Goal: Information Seeking & Learning: Stay updated

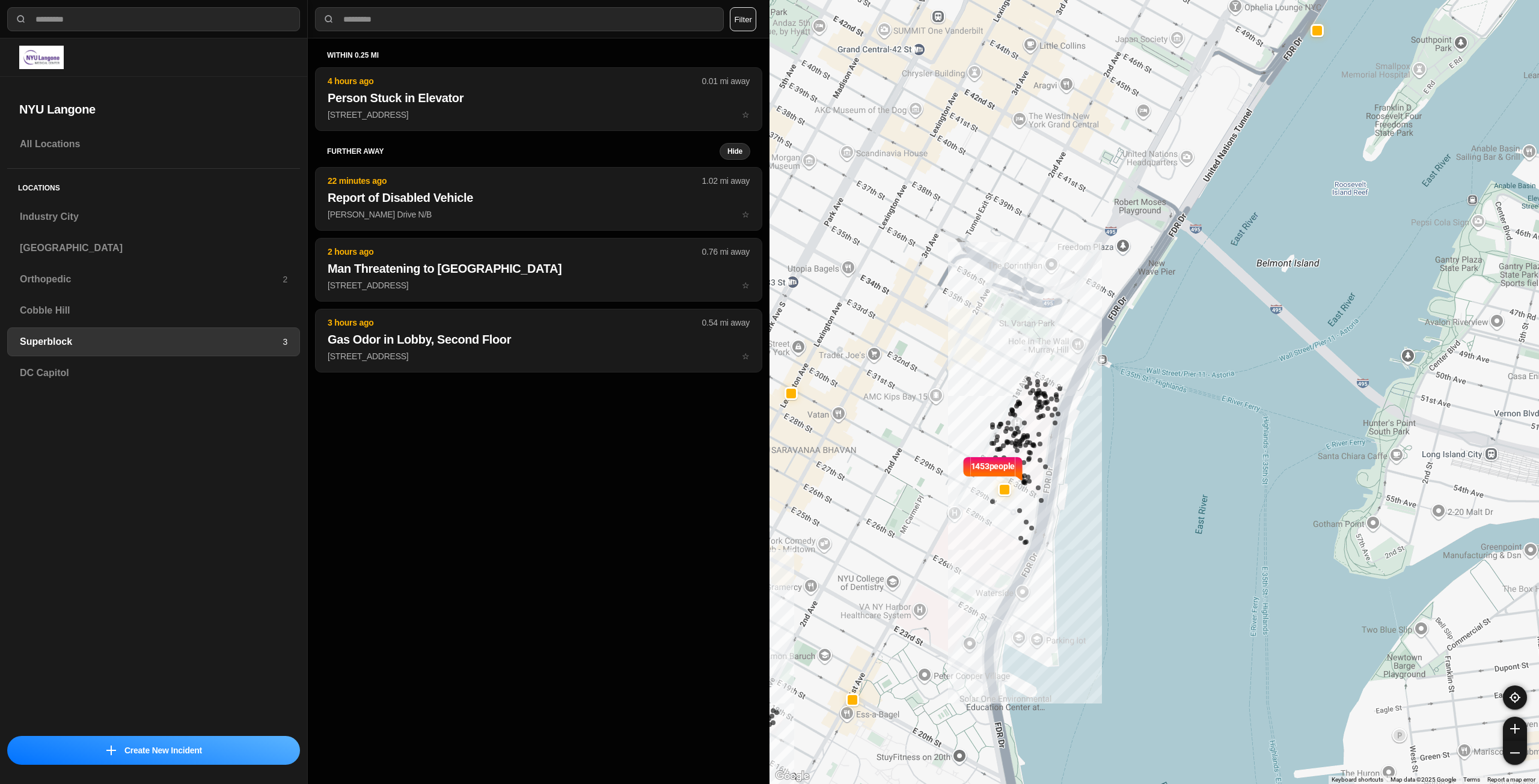
select select "*"
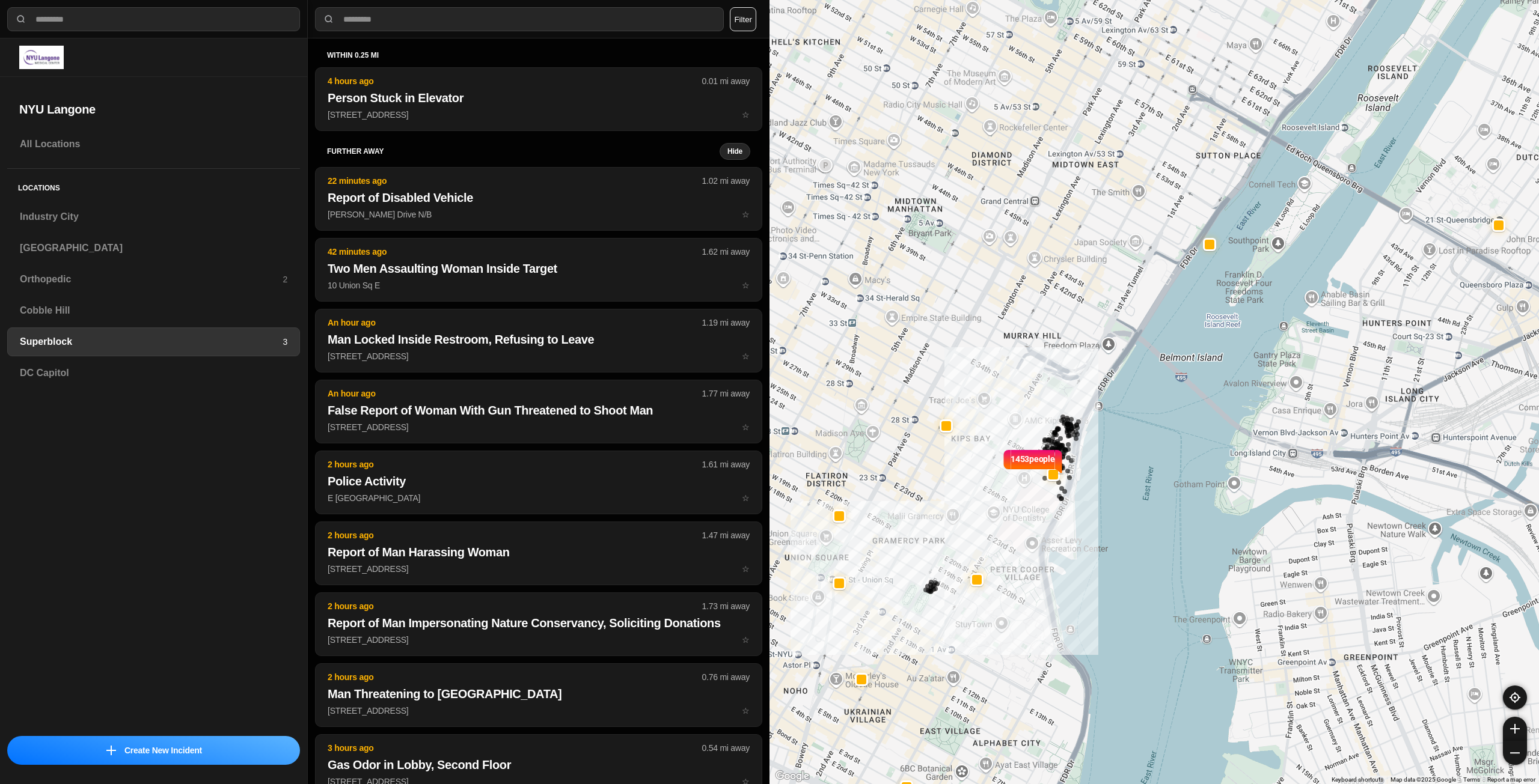
drag, startPoint x: 951, startPoint y: 416, endPoint x: 1012, endPoint y: 423, distance: 61.4
click at [1012, 423] on div "1453 people [GEOGRAPHIC_DATA] [US_STATE], [GEOGRAPHIC_DATA] View on Google Maps" at bounding box center [1154, 392] width 770 height 784
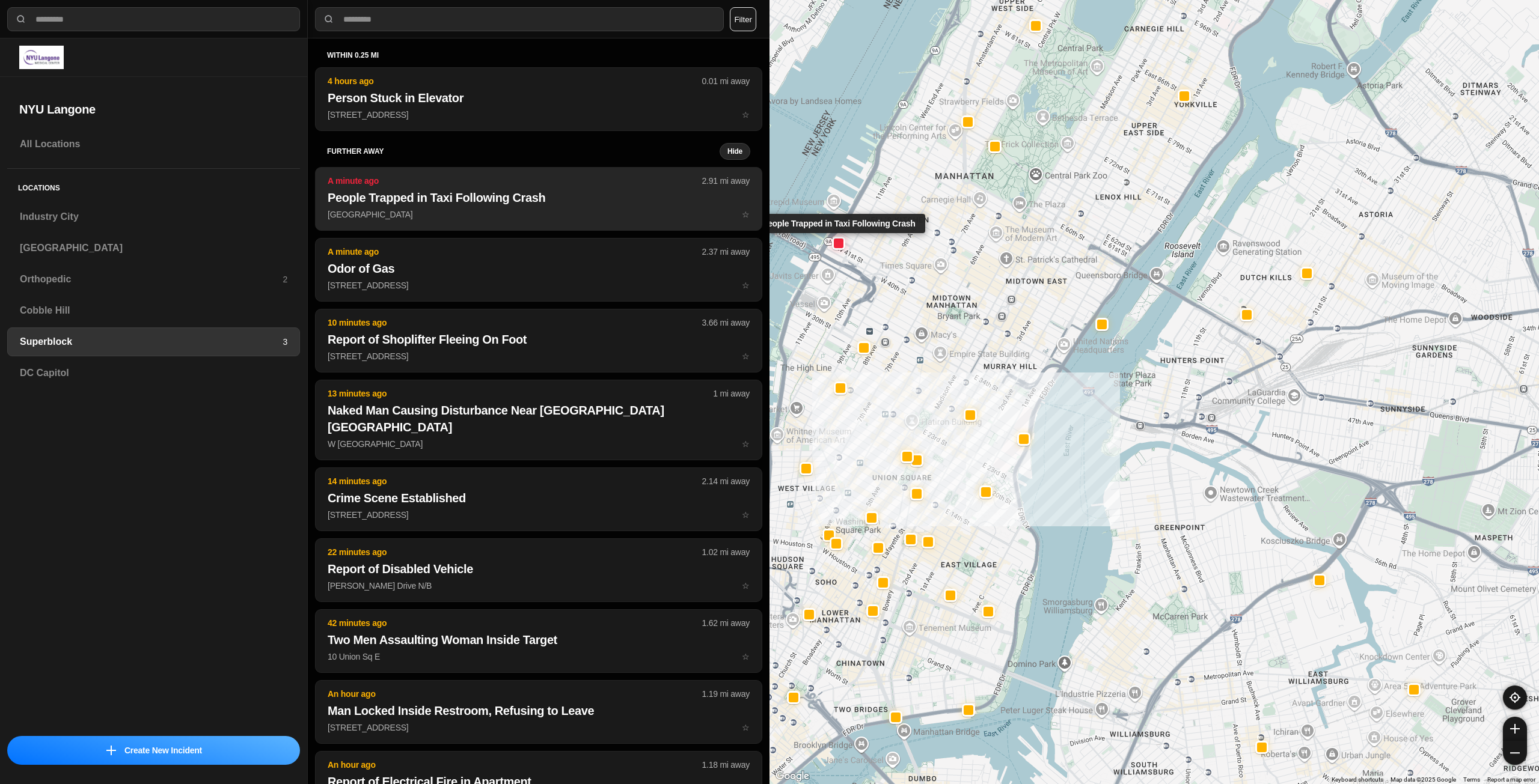
click at [593, 205] on h2 "People Trapped in Taxi Following Crash" at bounding box center [539, 197] width 422 height 17
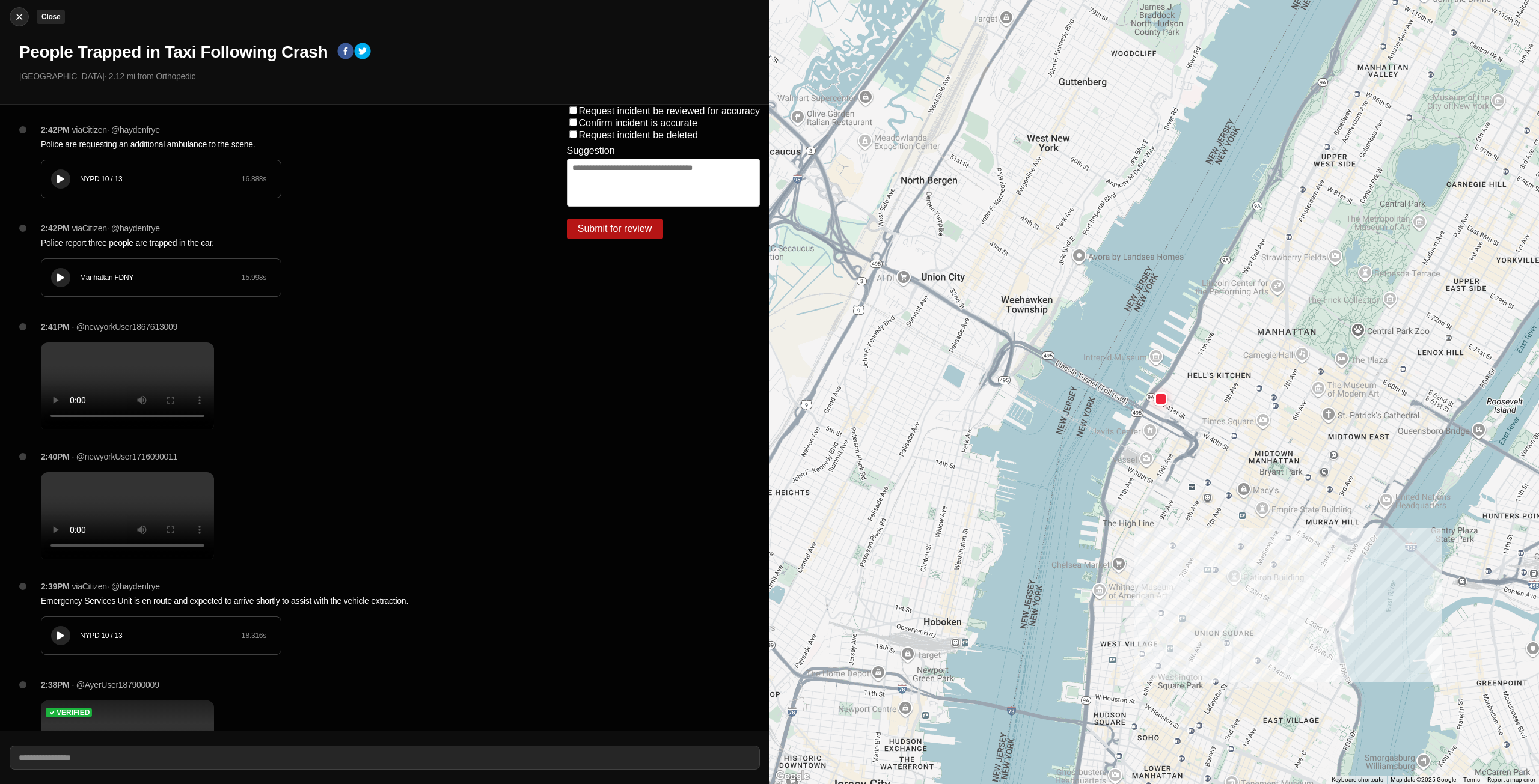
click at [19, 18] on img at bounding box center [19, 16] width 12 height 12
select select "*"
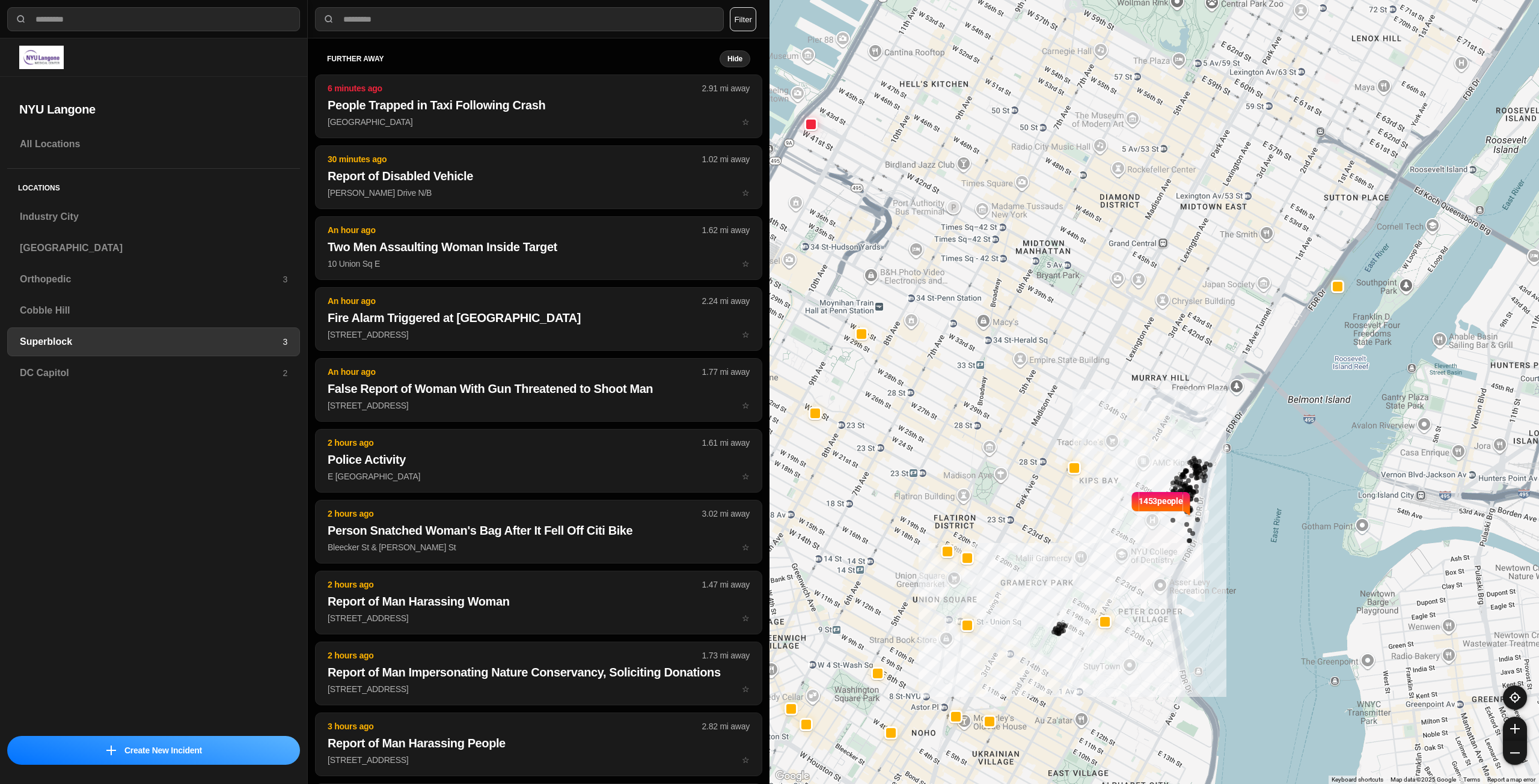
scroll to position [60, 0]
